Goal: Information Seeking & Learning: Learn about a topic

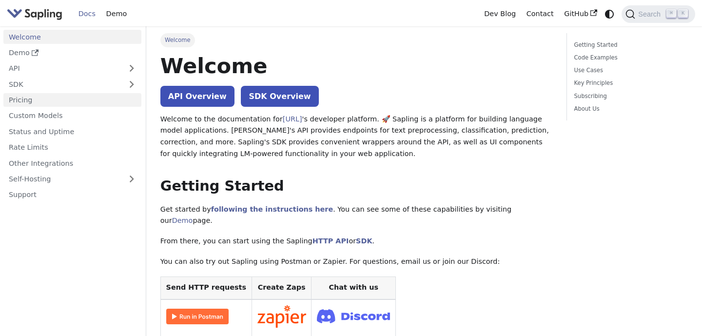
click at [70, 100] on link "Pricing" at bounding box center [72, 100] width 138 height 14
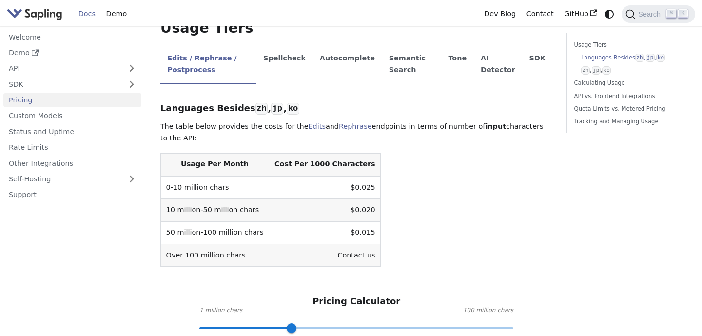
scroll to position [243, 0]
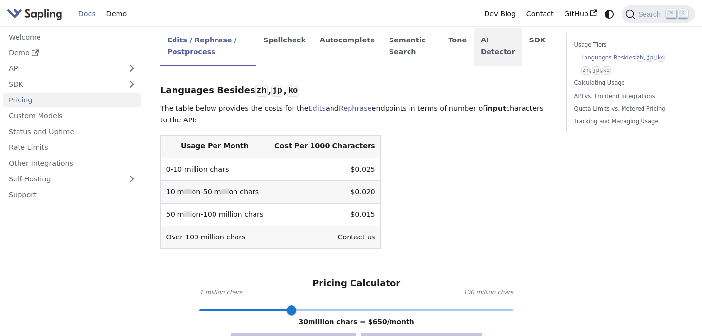
click at [486, 50] on li "AI Detector" at bounding box center [498, 47] width 49 height 39
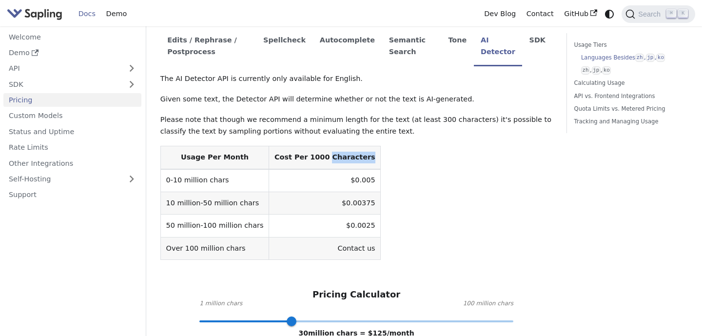
drag, startPoint x: 317, startPoint y: 158, endPoint x: 354, endPoint y: 158, distance: 36.1
click at [354, 158] on th "Cost Per 1000 Characters" at bounding box center [325, 157] width 112 height 23
copy th "Characters"
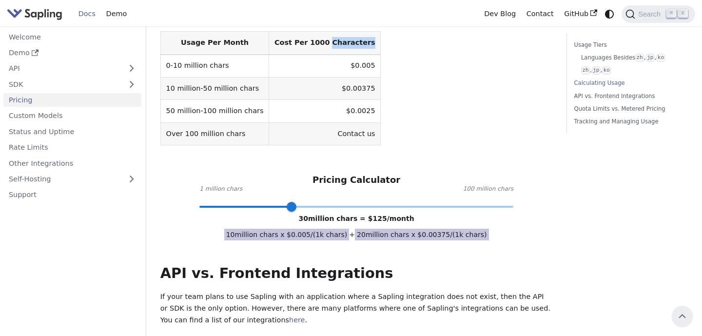
scroll to position [325, 0]
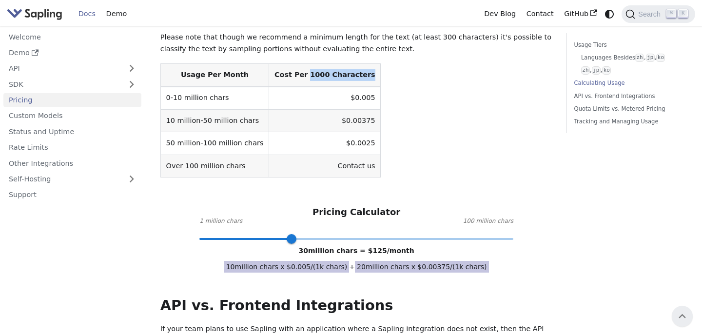
drag, startPoint x: 298, startPoint y: 74, endPoint x: 350, endPoint y: 73, distance: 52.2
click at [352, 73] on th "Cost Per 1000 Characters" at bounding box center [325, 75] width 112 height 23
drag, startPoint x: 355, startPoint y: 146, endPoint x: 333, endPoint y: 145, distance: 22.0
click at [333, 145] on td "$0.0025" at bounding box center [325, 143] width 112 height 22
drag, startPoint x: 296, startPoint y: 74, endPoint x: 371, endPoint y: 75, distance: 75.1
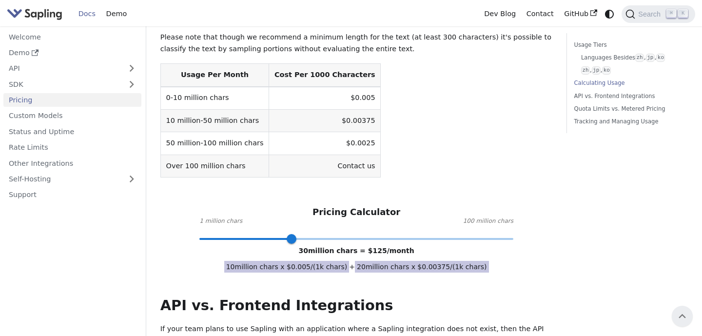
click at [372, 76] on table "Usage Per Month Cost Per 1000 Characters 0-10 million chars $0.005 10 million-5…" at bounding box center [356, 120] width 393 height 114
drag, startPoint x: 266, startPoint y: 76, endPoint x: 358, endPoint y: 71, distance: 92.3
click at [358, 71] on th "Cost Per 1000 Characters" at bounding box center [325, 75] width 112 height 23
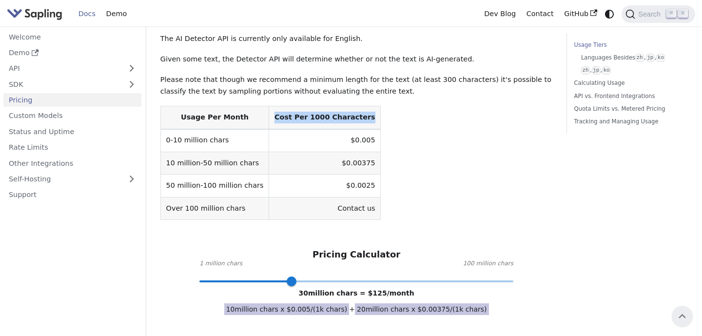
scroll to position [282, 0]
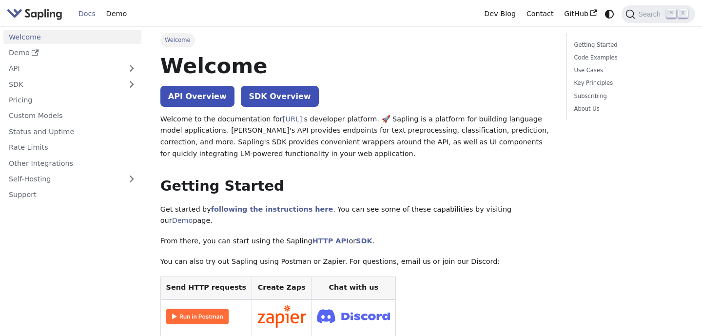
click at [44, 33] on link "Welcome" at bounding box center [72, 37] width 138 height 14
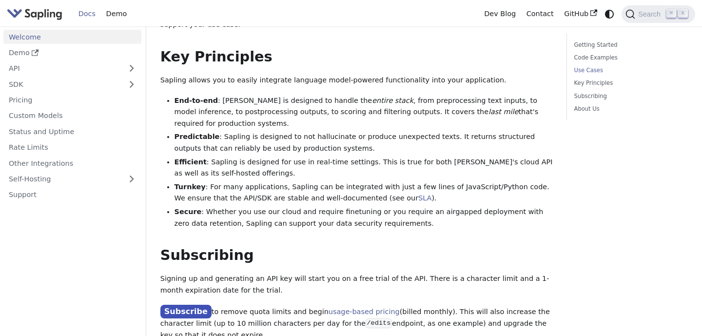
scroll to position [871, 0]
